Goal: Use online tool/utility: Utilize a website feature to perform a specific function

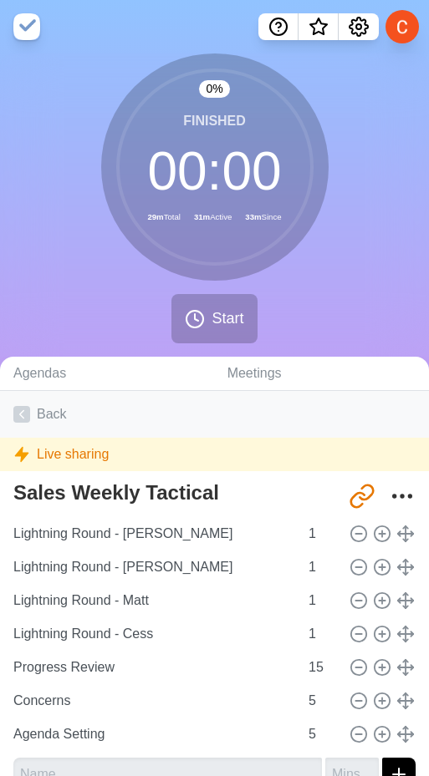
click at [40, 407] on link "Back" at bounding box center [214, 414] width 429 height 47
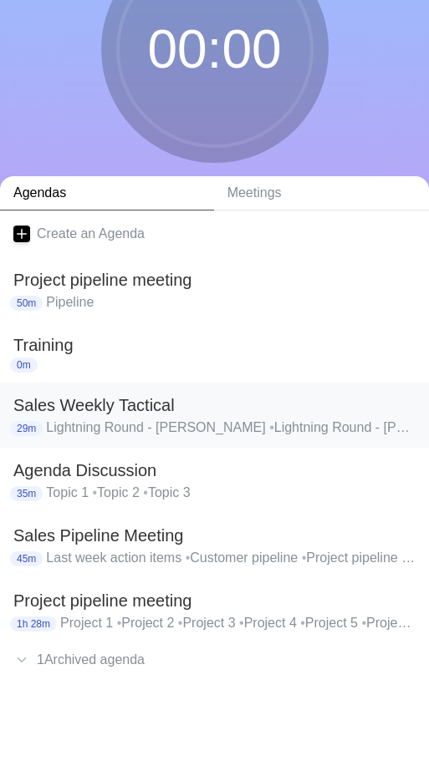
scroll to position [119, 0]
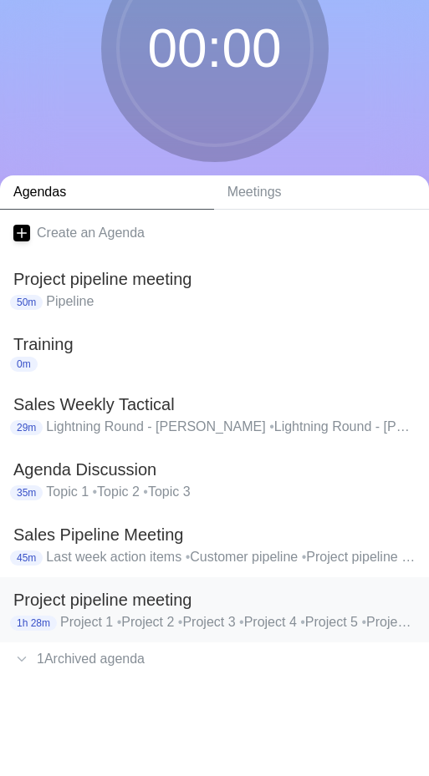
click at [91, 606] on h2 "Project pipeline meeting" at bounding box center [214, 599] width 402 height 25
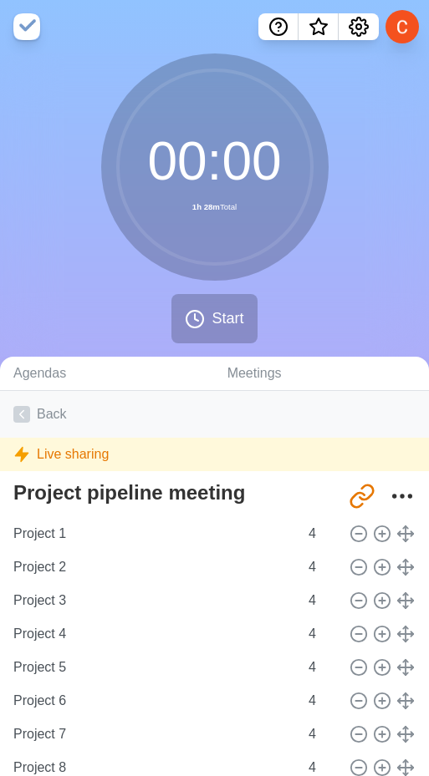
click at [43, 419] on link "Back" at bounding box center [214, 414] width 429 height 47
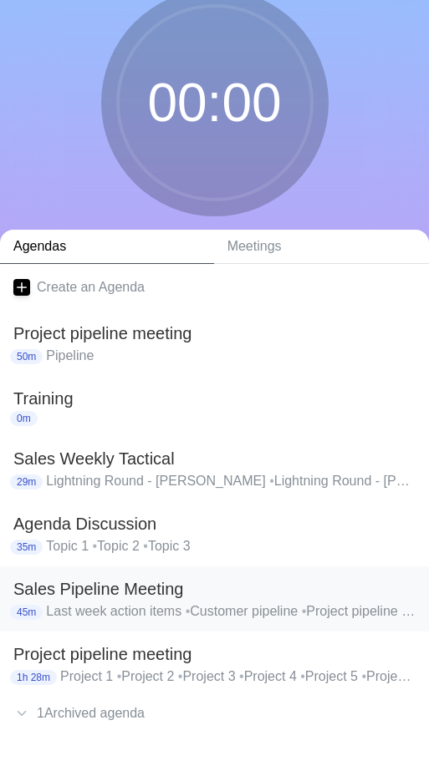
scroll to position [119, 0]
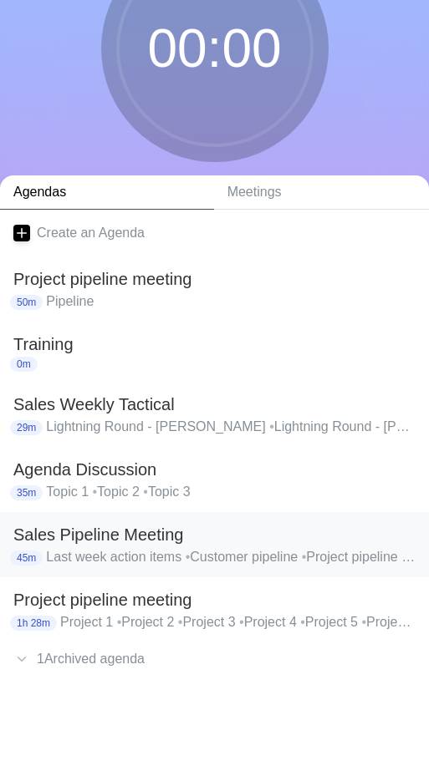
click at [110, 537] on h2 "Sales Pipeline Meeting" at bounding box center [214, 534] width 402 height 25
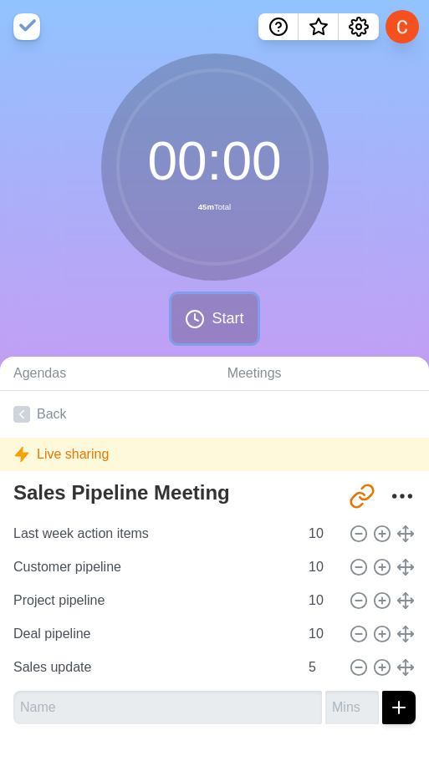
click at [211, 308] on span "Start" at bounding box center [227, 319] width 32 height 23
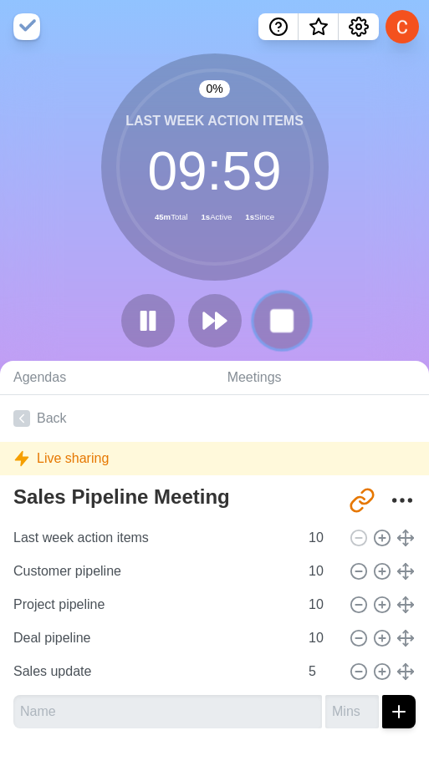
click at [279, 307] on button at bounding box center [281, 320] width 56 height 56
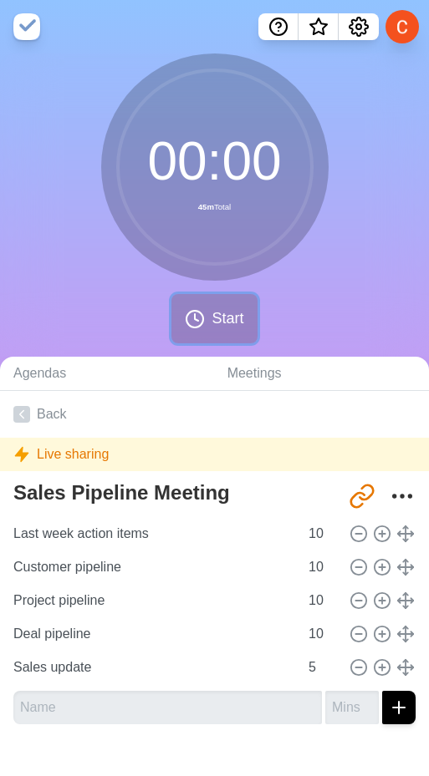
click at [201, 310] on icon at bounding box center [195, 319] width 20 height 20
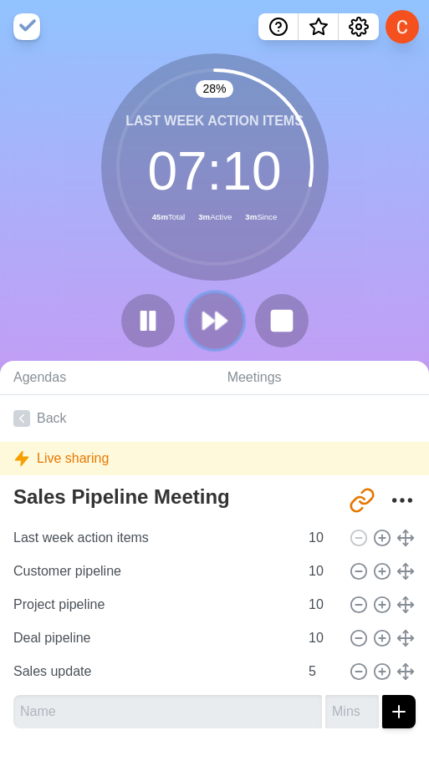
click at [211, 330] on icon at bounding box center [215, 321] width 28 height 28
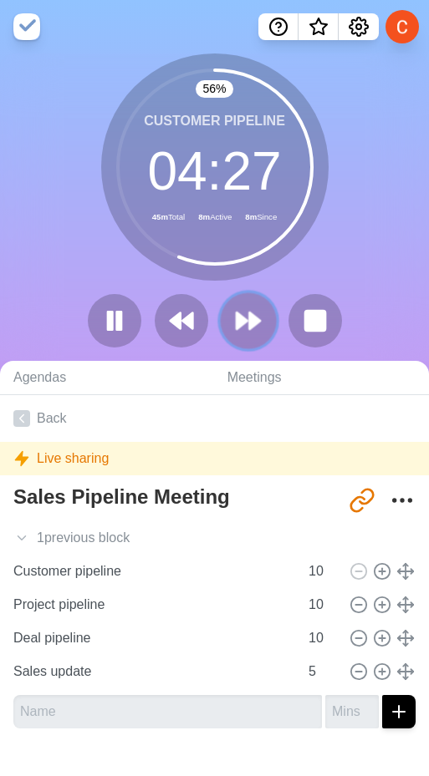
click at [237, 330] on icon at bounding box center [248, 321] width 28 height 28
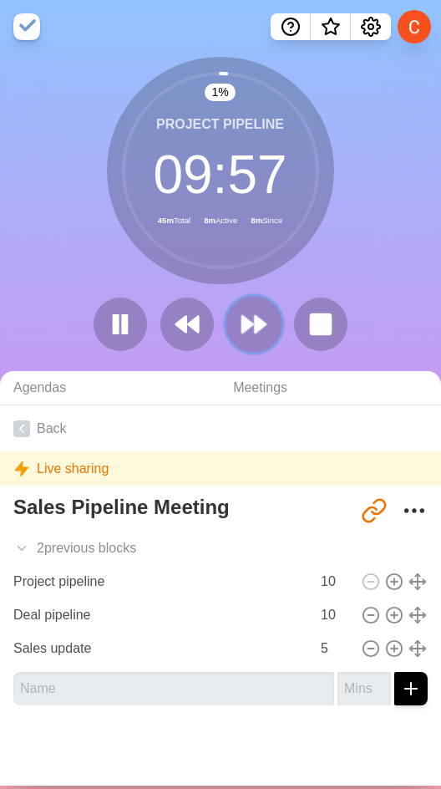
click at [247, 332] on icon at bounding box center [254, 324] width 28 height 28
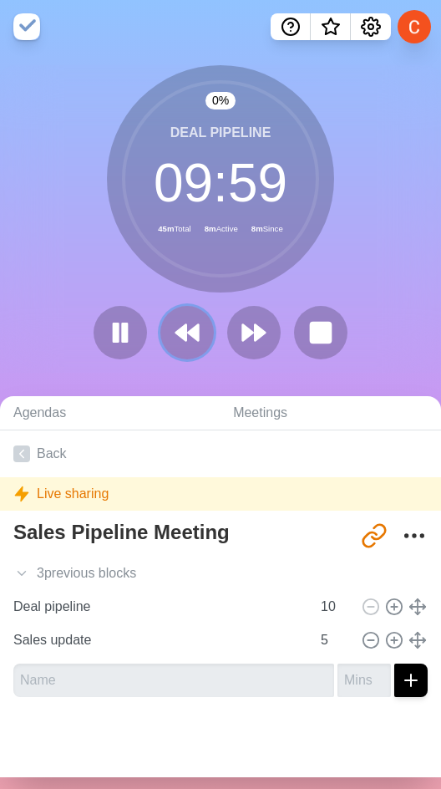
click at [176, 333] on polygon at bounding box center [181, 333] width 10 height 16
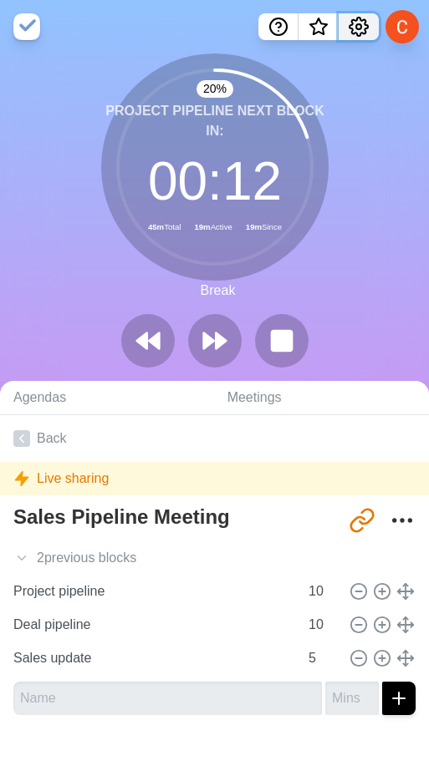
click at [359, 26] on icon "Settings" at bounding box center [358, 27] width 20 height 20
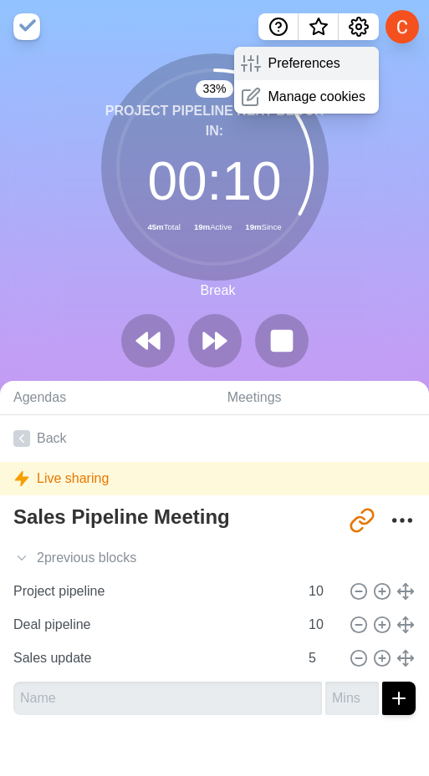
click at [287, 66] on p "Preferences" at bounding box center [303, 63] width 72 height 20
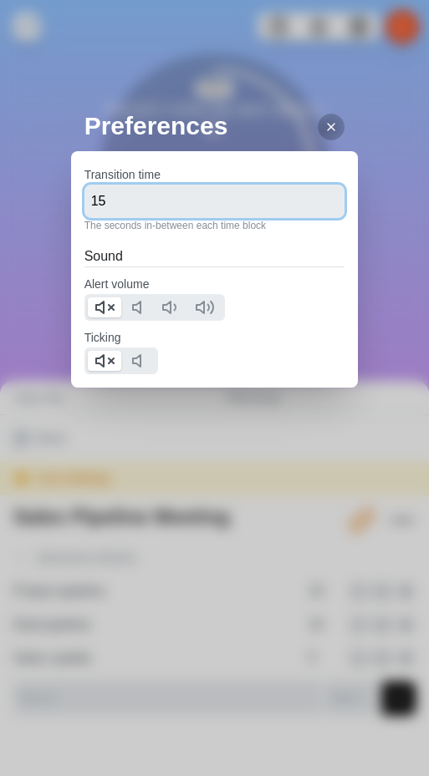
click at [132, 201] on input "15" at bounding box center [214, 201] width 261 height 33
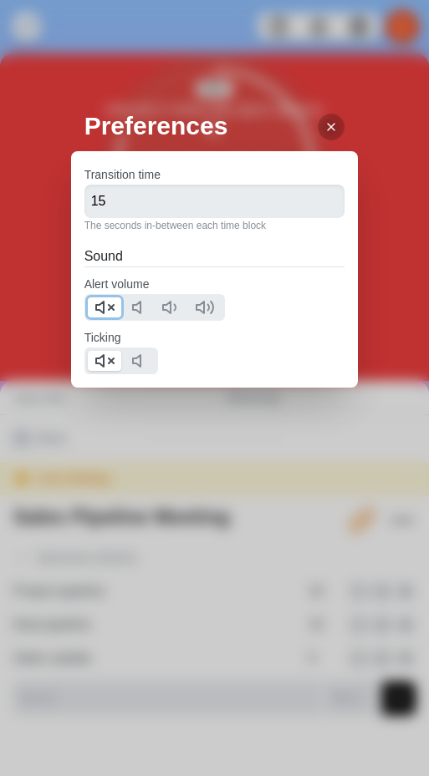
click at [112, 305] on icon at bounding box center [104, 308] width 20 height 20
click at [104, 362] on polygon at bounding box center [100, 361] width 8 height 12
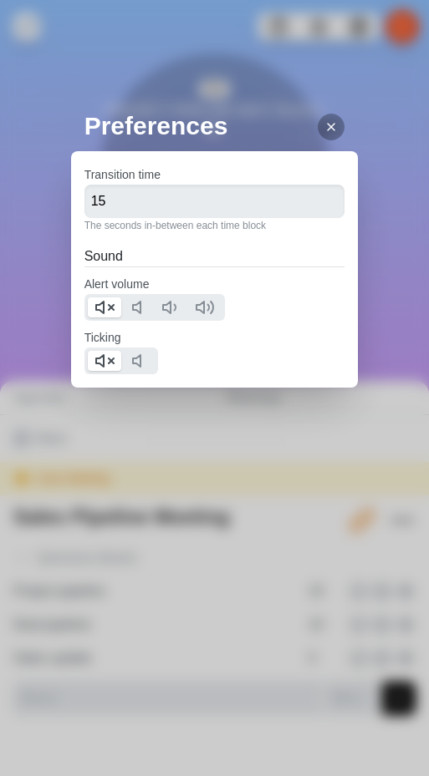
click at [324, 129] on icon at bounding box center [330, 126] width 13 height 13
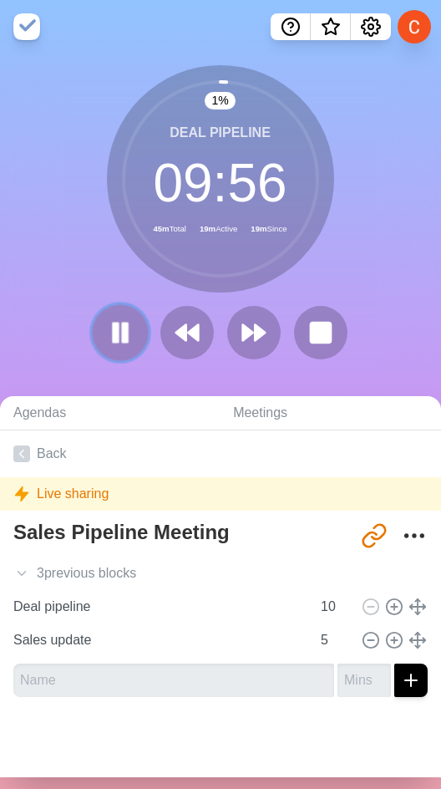
click at [123, 337] on rect at bounding box center [125, 332] width 5 height 18
click at [113, 333] on polygon at bounding box center [121, 333] width 16 height 20
